Goal: Book appointment/travel/reservation

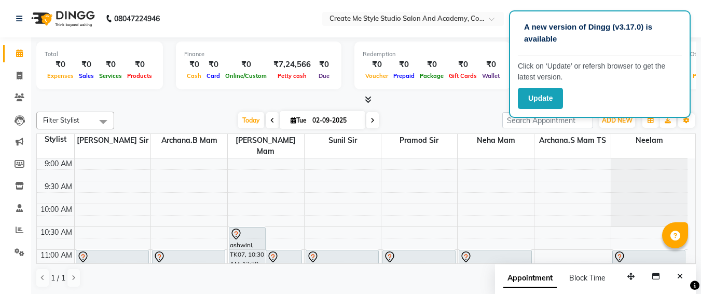
click at [356, 120] on input "02-09-2025" at bounding box center [335, 121] width 52 height 16
select select "9"
select select "2025"
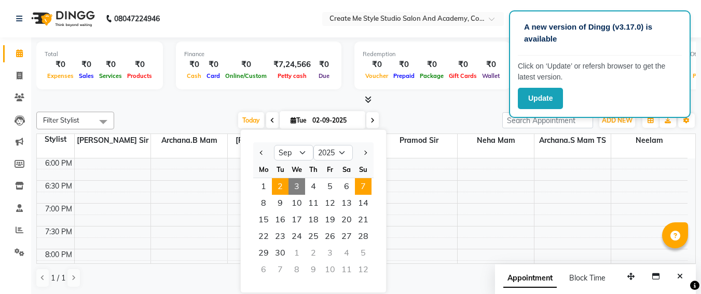
click at [366, 185] on span "7" at bounding box center [363, 186] width 17 height 17
type input "[DATE]"
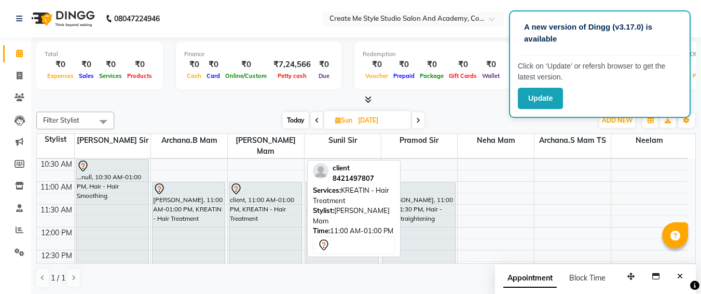
scroll to position [67, 0]
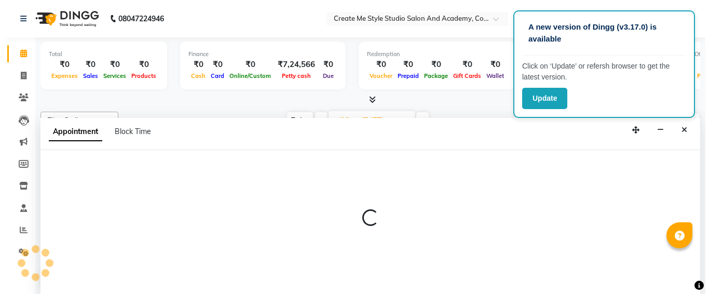
scroll to position [1, 0]
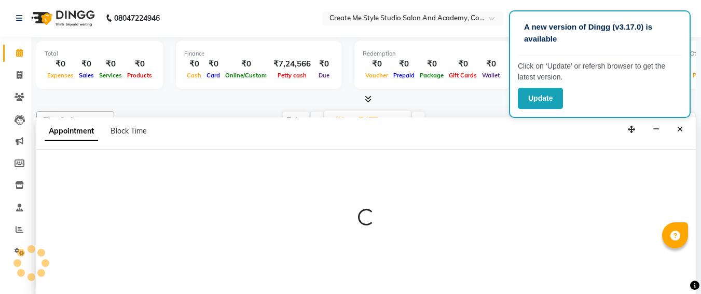
select select "79117"
select select "660"
select select "tentative"
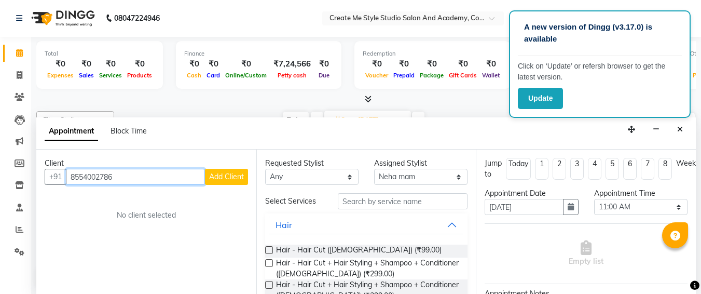
type input "8554002786"
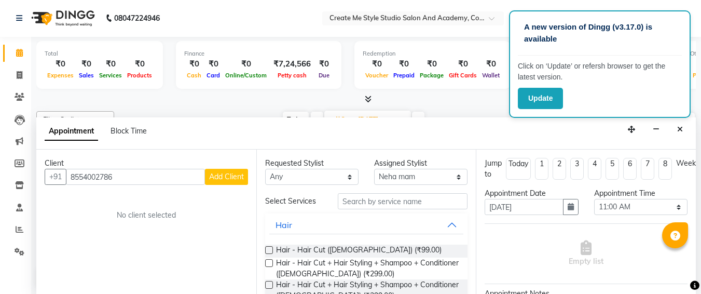
click at [227, 173] on span "Add Client" at bounding box center [226, 176] width 35 height 9
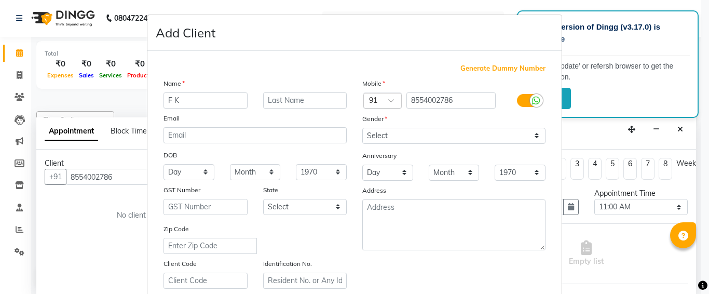
type input "F K"
click at [384, 134] on select "Select [DEMOGRAPHIC_DATA] [DEMOGRAPHIC_DATA] Other Prefer Not To Say" at bounding box center [453, 136] width 183 height 16
select select "[DEMOGRAPHIC_DATA]"
click at [362, 128] on select "Select [DEMOGRAPHIC_DATA] [DEMOGRAPHIC_DATA] Other Prefer Not To Say" at bounding box center [453, 136] width 183 height 16
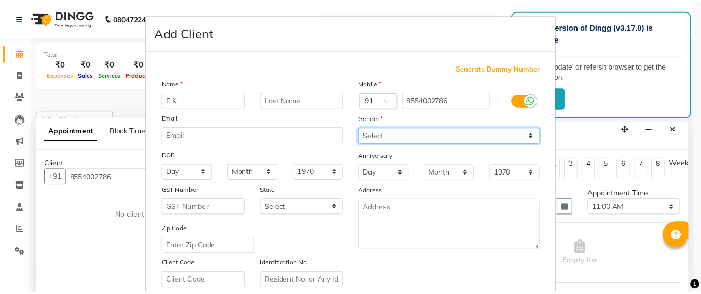
scroll to position [185, 0]
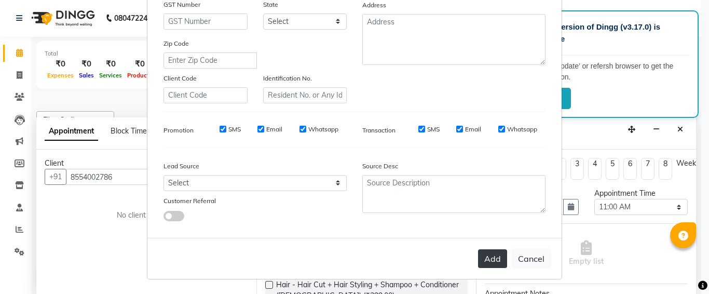
click at [492, 255] on button "Add" at bounding box center [492, 258] width 29 height 19
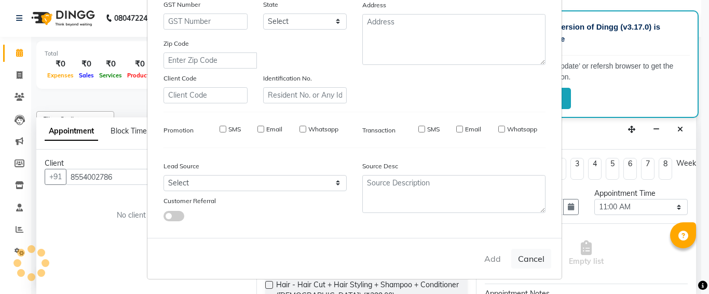
select select
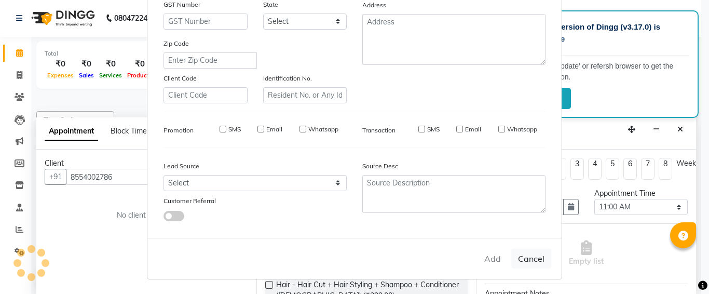
select select
checkbox input "false"
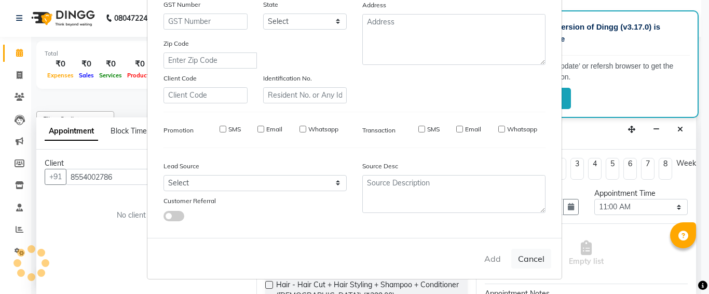
checkbox input "false"
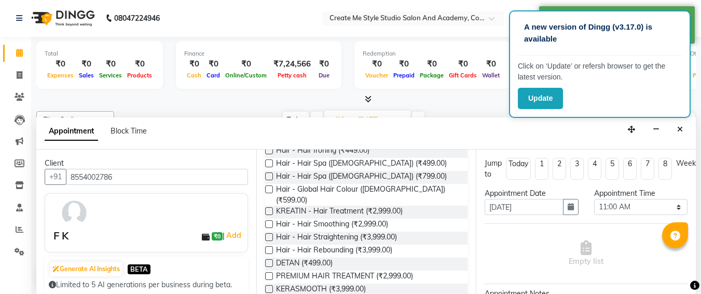
scroll to position [178, 0]
click at [269, 232] on label at bounding box center [269, 236] width 8 height 8
click at [269, 234] on input "checkbox" at bounding box center [268, 237] width 7 height 7
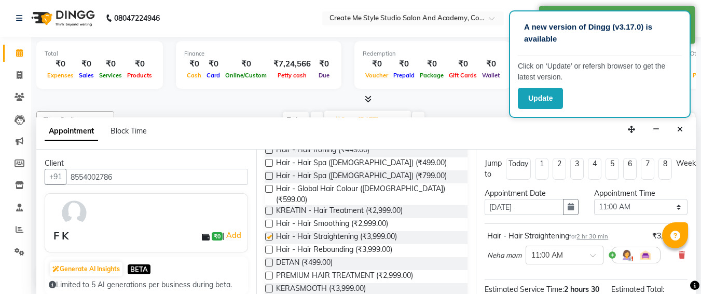
checkbox input "false"
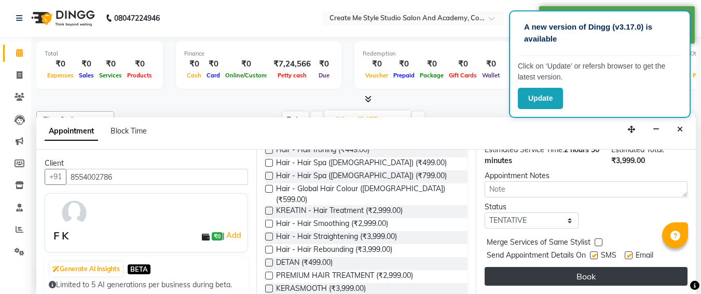
click at [546, 268] on button "Book" at bounding box center [586, 276] width 203 height 19
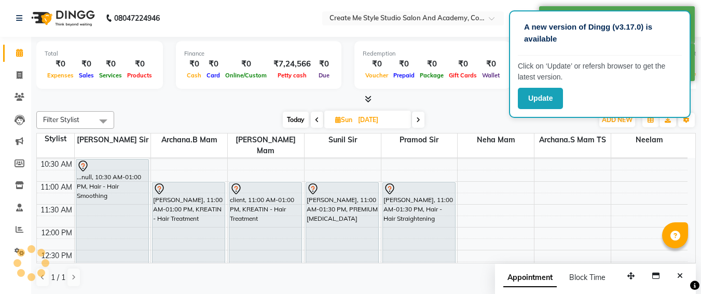
scroll to position [0, 0]
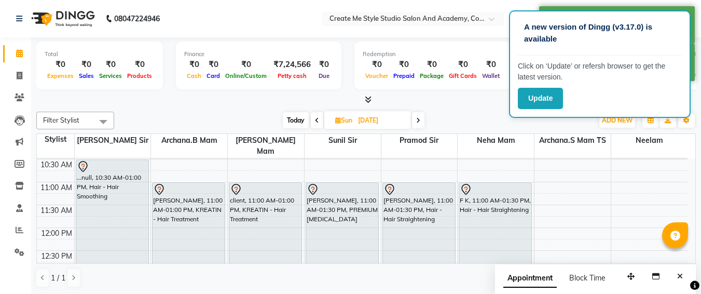
click at [404, 118] on input "[DATE]" at bounding box center [381, 121] width 52 height 16
select select "9"
select select "2025"
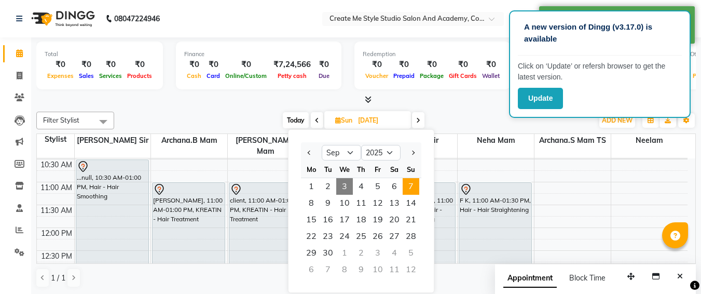
click at [346, 185] on span "3" at bounding box center [344, 186] width 17 height 17
type input "[DATE]"
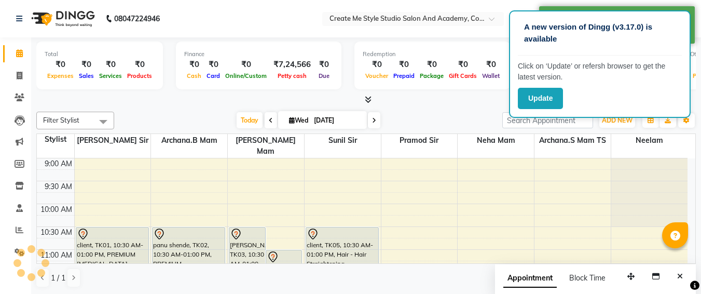
scroll to position [183, 0]
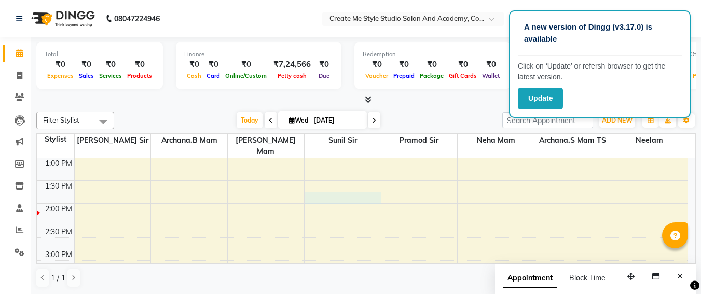
click at [346, 185] on div "9:00 AM 9:30 AM 10:00 AM 10:30 AM 11:00 AM 11:30 AM 12:00 PM 12:30 PM 1:00 PM 1…" at bounding box center [362, 271] width 651 height 593
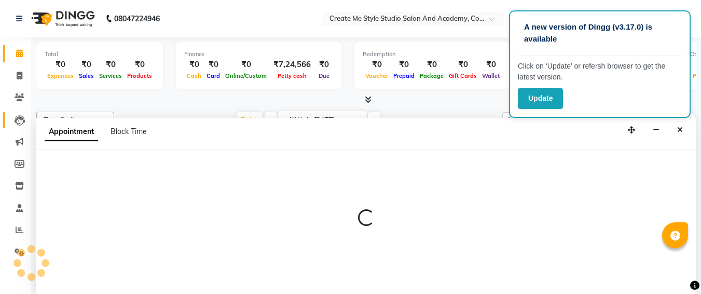
select select "79115"
select select "tentative"
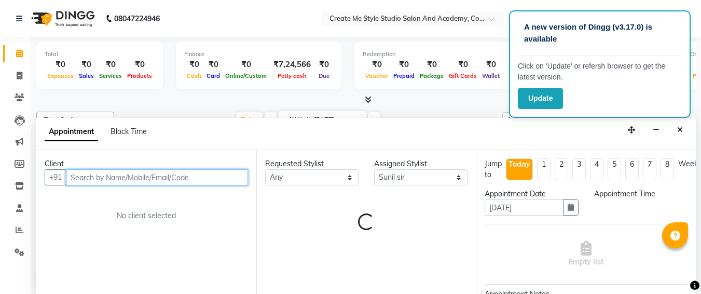
select select "825"
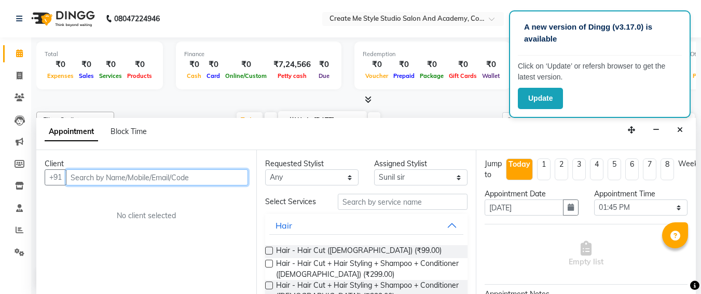
scroll to position [1, 0]
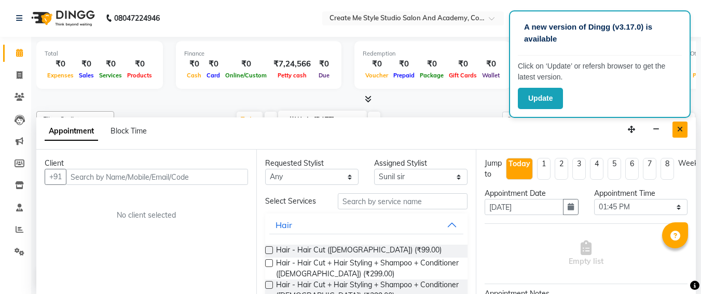
click at [679, 130] on icon "Close" at bounding box center [680, 129] width 6 height 7
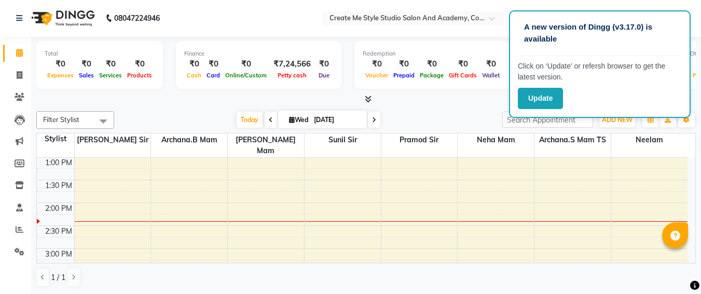
click at [679, 130] on div "Filter Stylist Select All [PERSON_NAME] sir Archana.B mam Archana.S mam TS [PER…" at bounding box center [365, 199] width 659 height 184
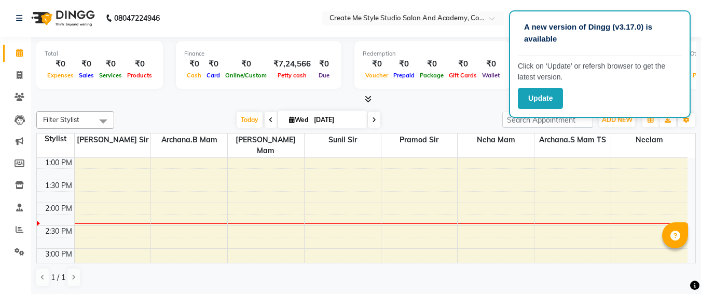
click at [679, 130] on div "Filter Stylist Select All [PERSON_NAME] sir Archana.B mam Archana.S mam TS [PER…" at bounding box center [365, 199] width 659 height 184
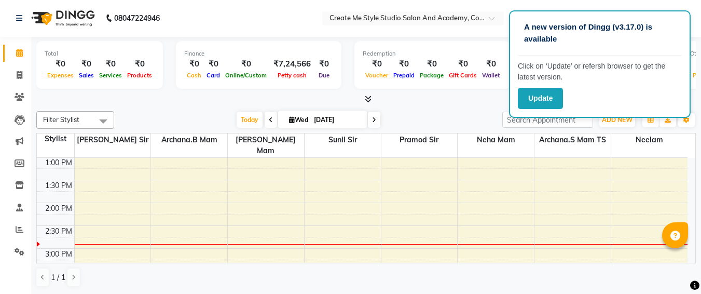
click at [0, 139] on li "Marketing" at bounding box center [15, 141] width 31 height 22
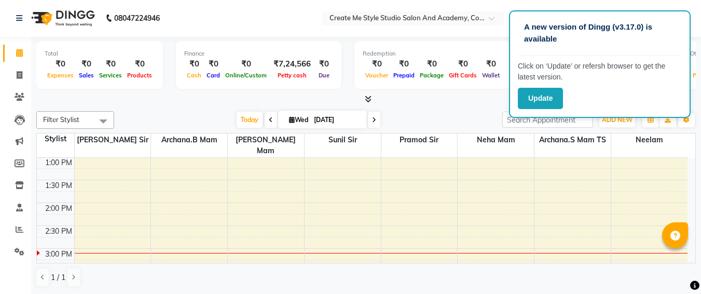
click at [0, 148] on li "Marketing" at bounding box center [15, 141] width 31 height 22
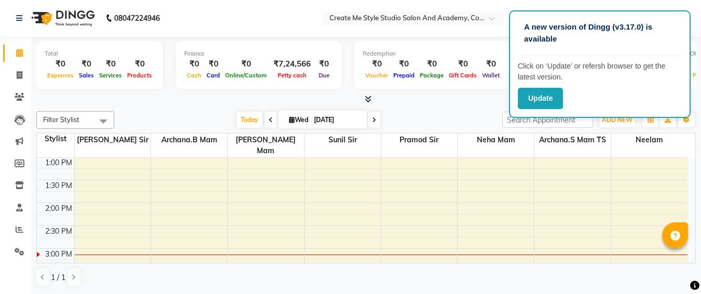
click at [0, 148] on li "Marketing" at bounding box center [15, 141] width 31 height 22
